Goal: Task Accomplishment & Management: Use online tool/utility

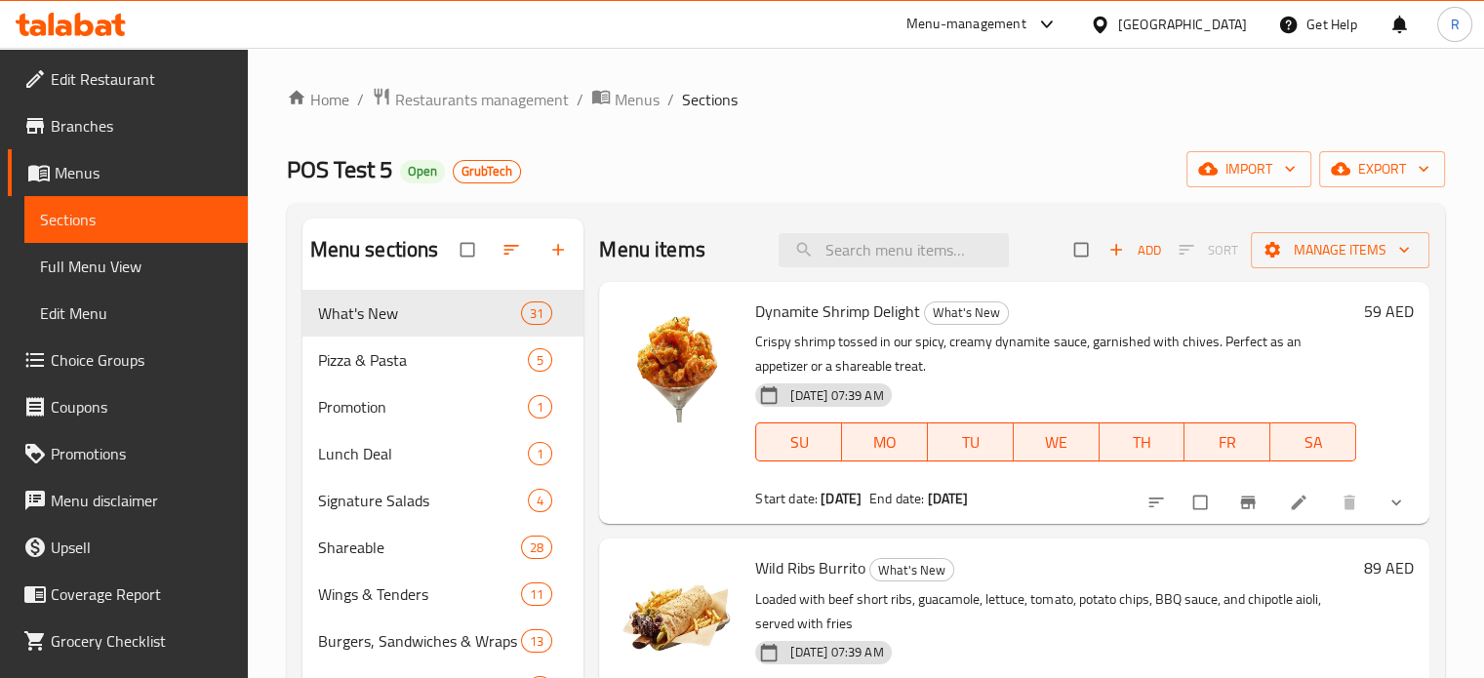
click at [1028, 37] on div "Menu-management" at bounding box center [982, 24] width 183 height 47
click at [1022, 23] on div "Menu-management" at bounding box center [966, 24] width 120 height 23
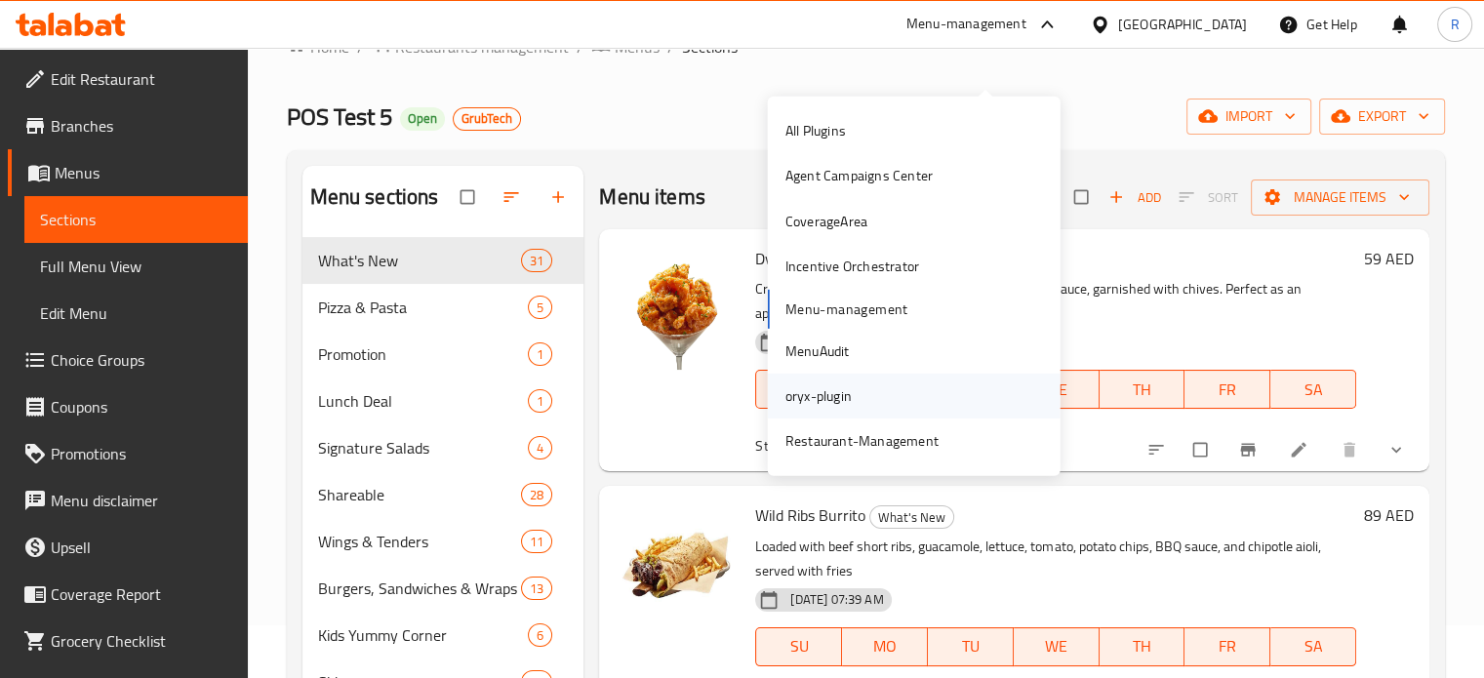
scroll to position [98, 0]
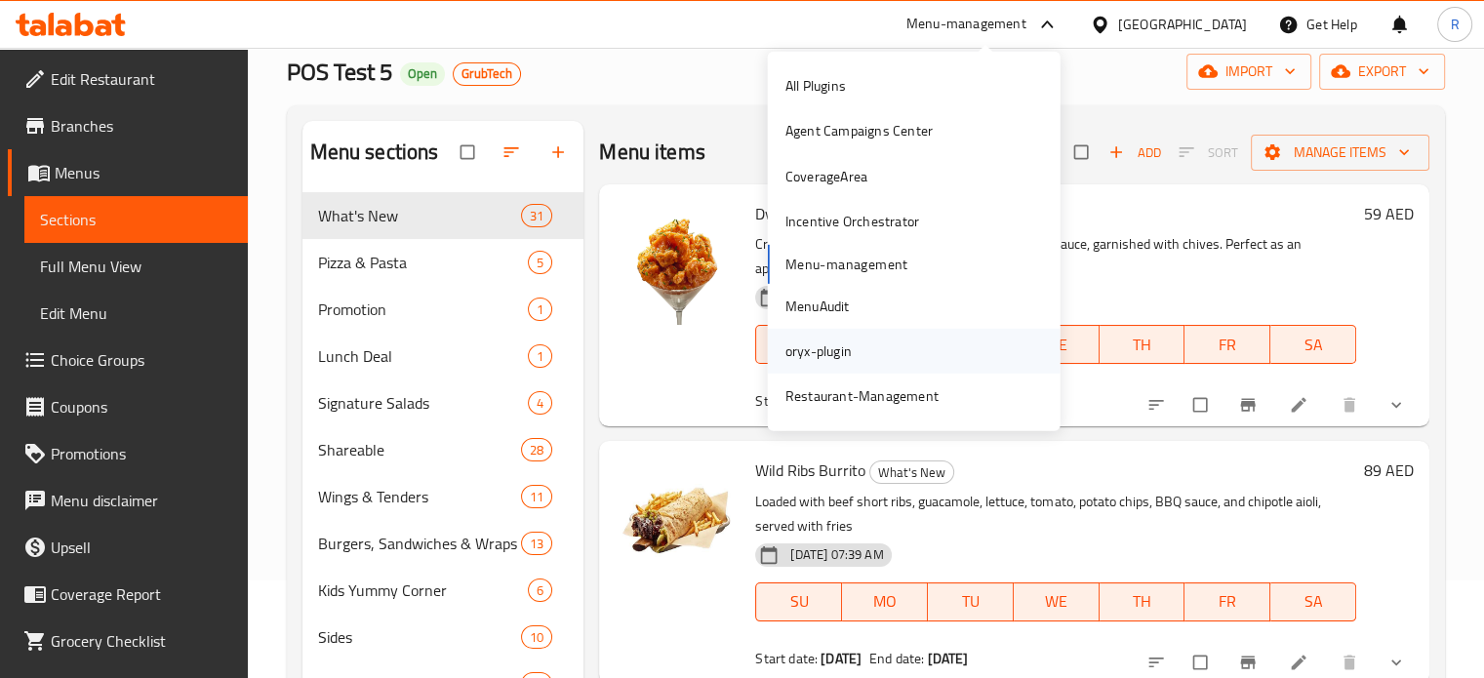
click at [848, 340] on div "oryx-plugin" at bounding box center [818, 350] width 66 height 21
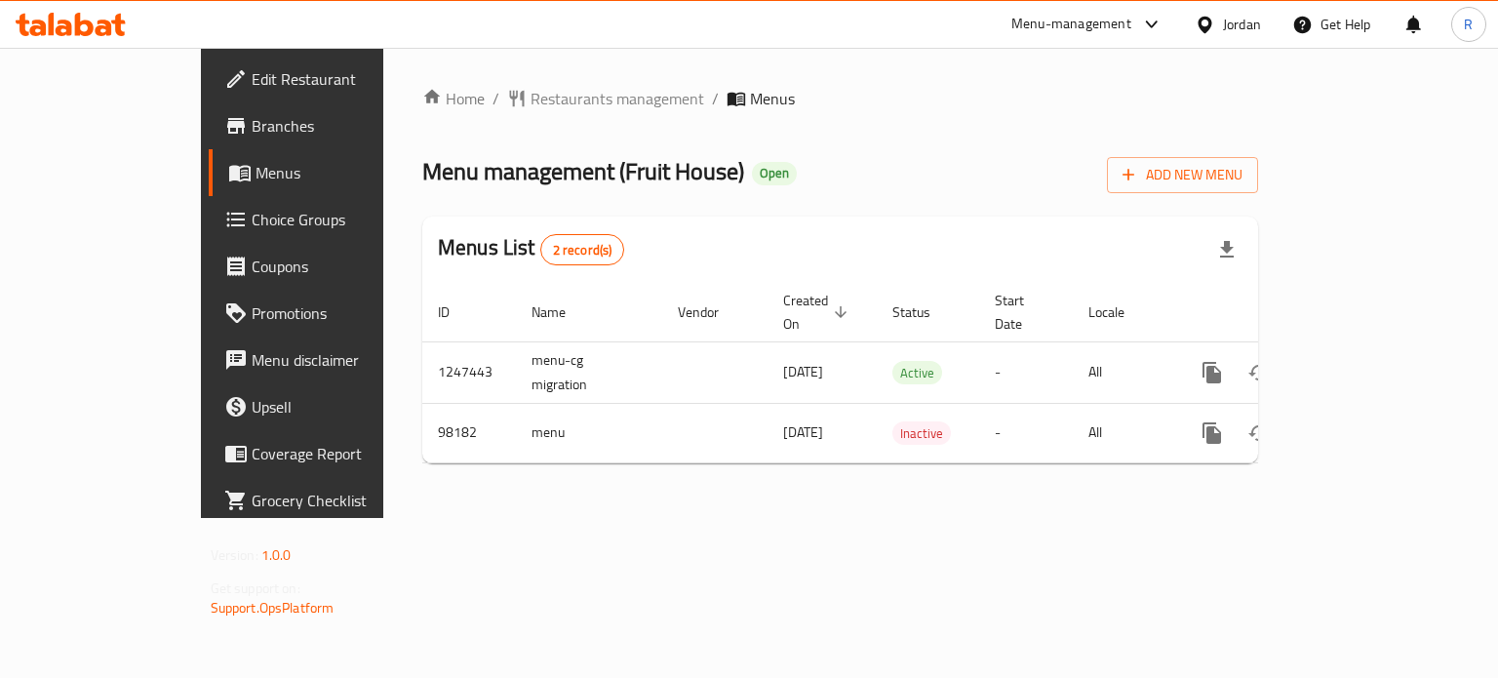
click at [252, 123] on span "Branches" at bounding box center [344, 125] width 184 height 23
